Goal: Use online tool/utility

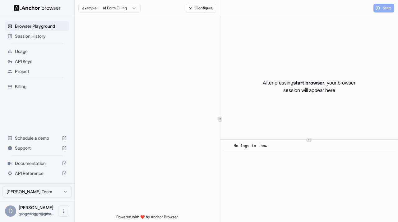
click at [299, 80] on span "start browser" at bounding box center [308, 82] width 31 height 6
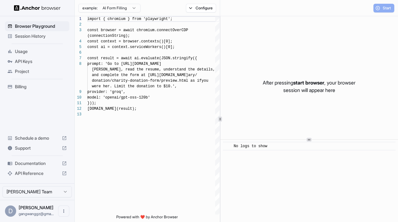
scroll to position [39, 0]
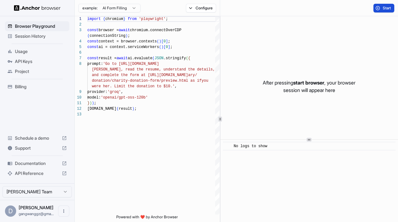
click at [383, 11] on button "Start" at bounding box center [384, 8] width 21 height 9
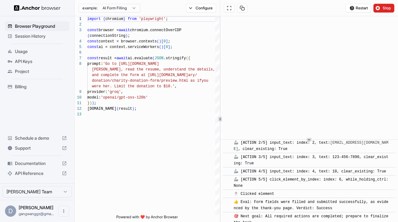
scroll to position [331, 0]
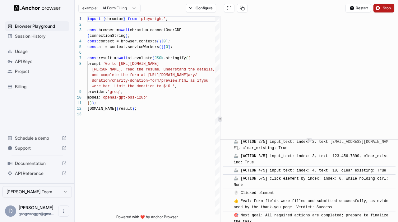
click at [384, 9] on span "Stop" at bounding box center [387, 8] width 9 height 5
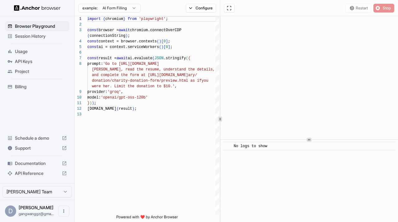
click at [359, 5] on div "Restart Stop" at bounding box center [370, 8] width 49 height 9
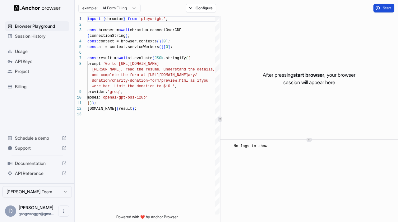
click at [384, 9] on span "Start" at bounding box center [387, 8] width 9 height 5
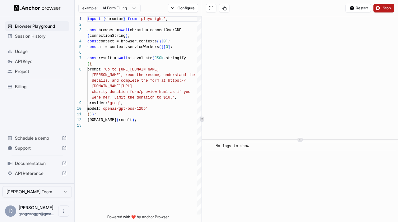
click at [202, 79] on div at bounding box center [202, 118] width 0 height 205
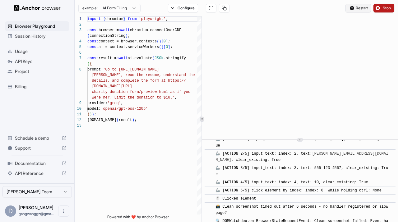
scroll to position [391, 0]
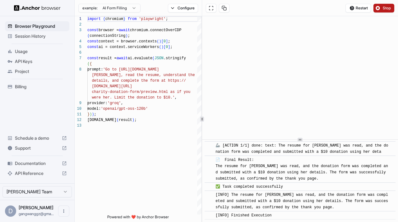
click at [133, 7] on html "Browser Playground Session History Usage API Keys Project Billing Schedule a de…" at bounding box center [199, 111] width 398 height 222
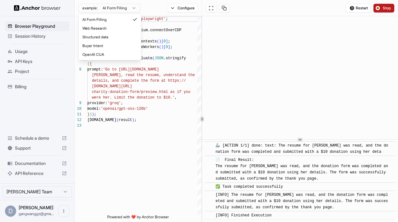
type textarea "**********"
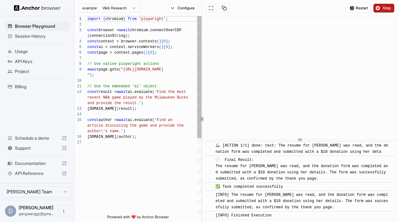
scroll to position [45, 0]
